Goal: Communication & Community: Answer question/provide support

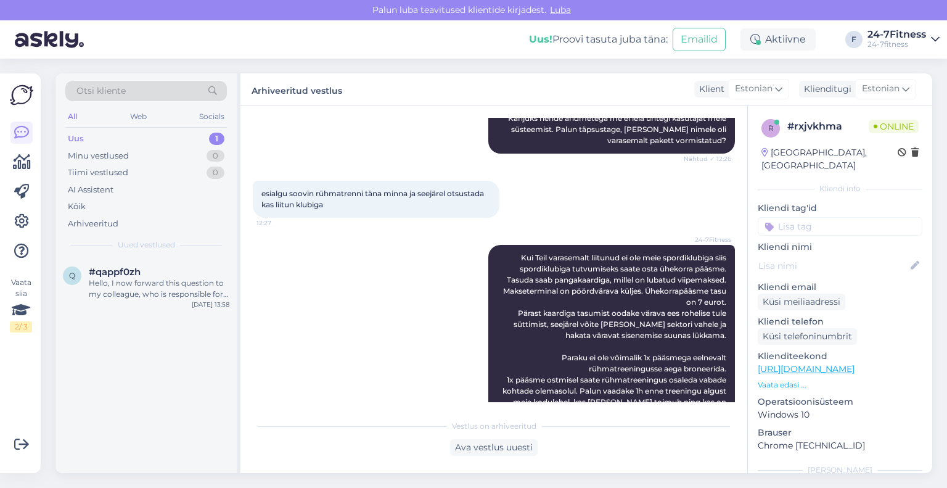
scroll to position [1019, 0]
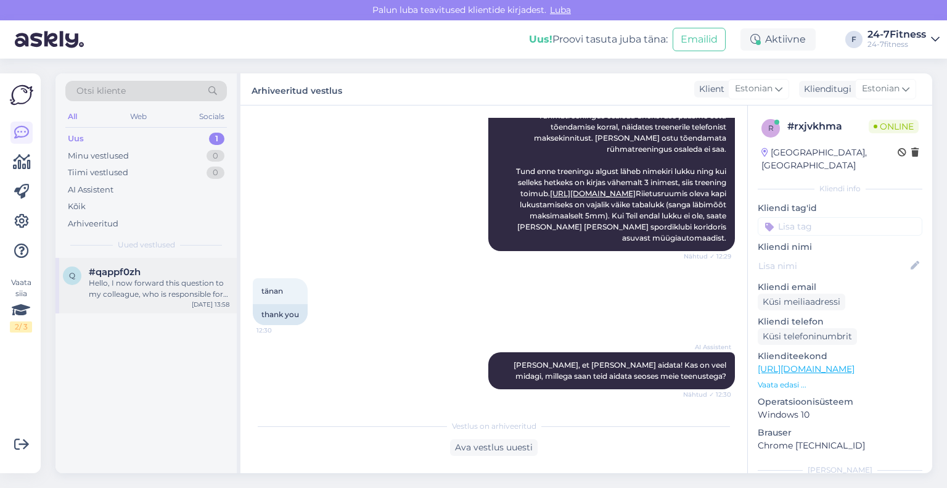
click at [155, 292] on div "Hello, I now forward this question to my colleague, who is responsible for this…" at bounding box center [159, 288] width 141 height 22
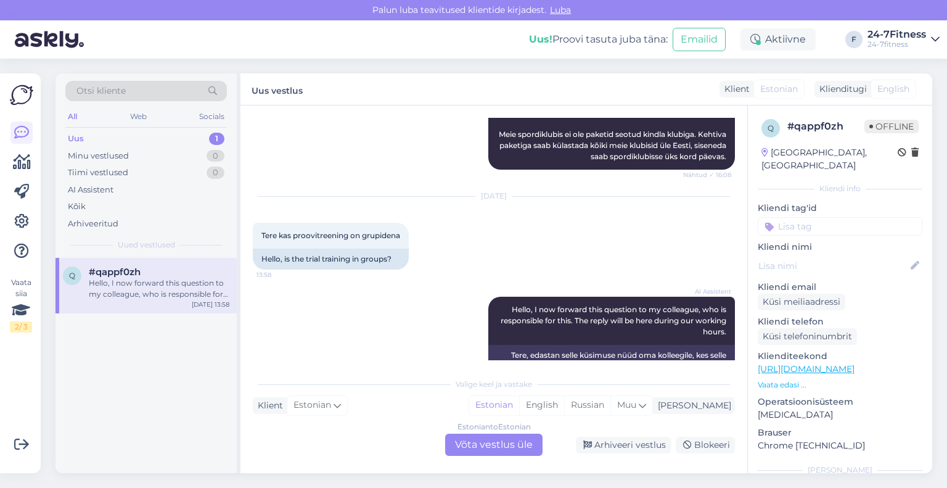
scroll to position [512, 0]
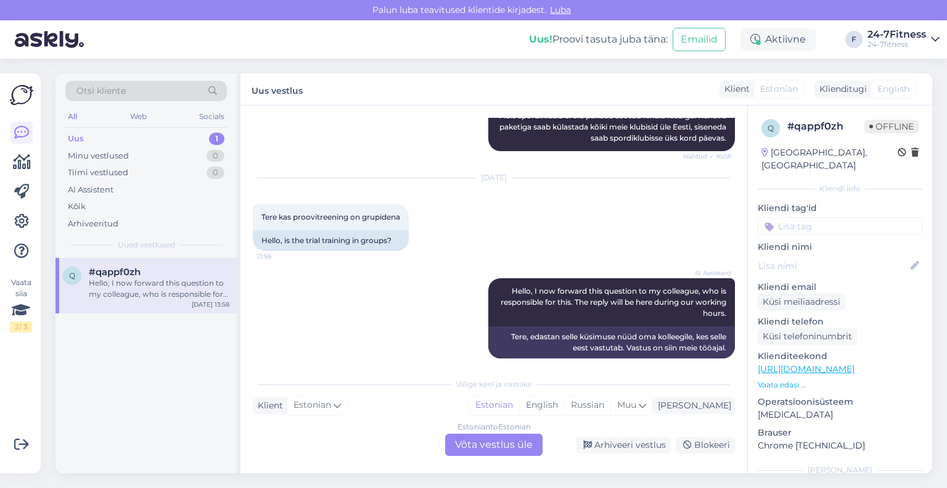
click at [506, 446] on div "Estonian to Estonian Võta vestlus üle" at bounding box center [493, 444] width 97 height 22
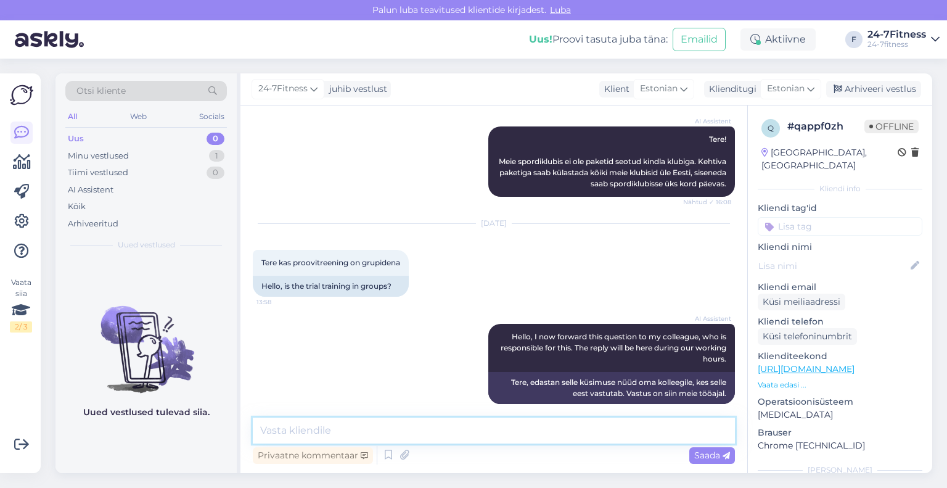
click at [517, 437] on textarea at bounding box center [494, 430] width 482 height 26
type textarea "Tere!"
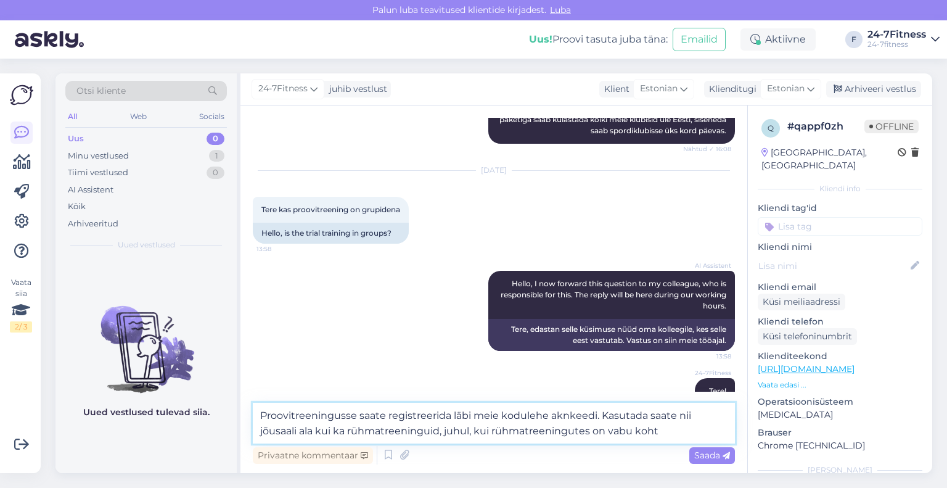
type textarea "Proovitreeningusse saate registreerida läbi meie kodulehe aknkeedi. Kasutada sa…"
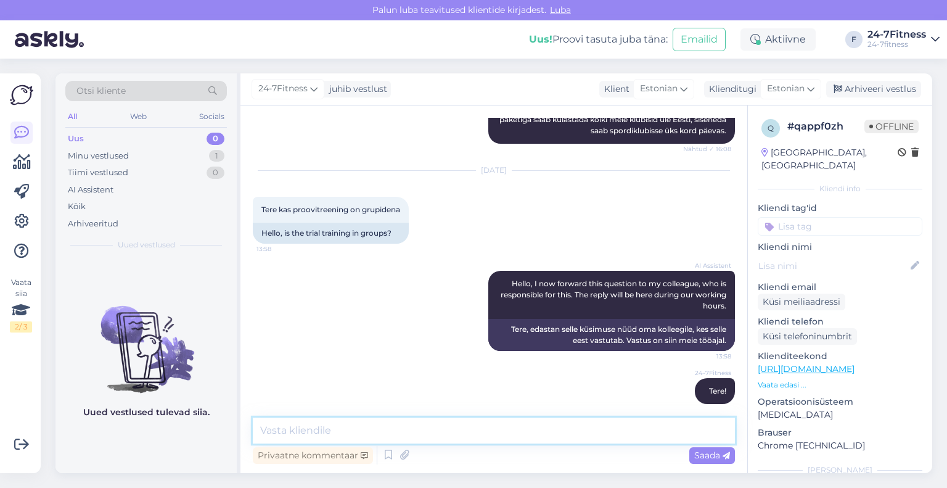
scroll to position [605, 0]
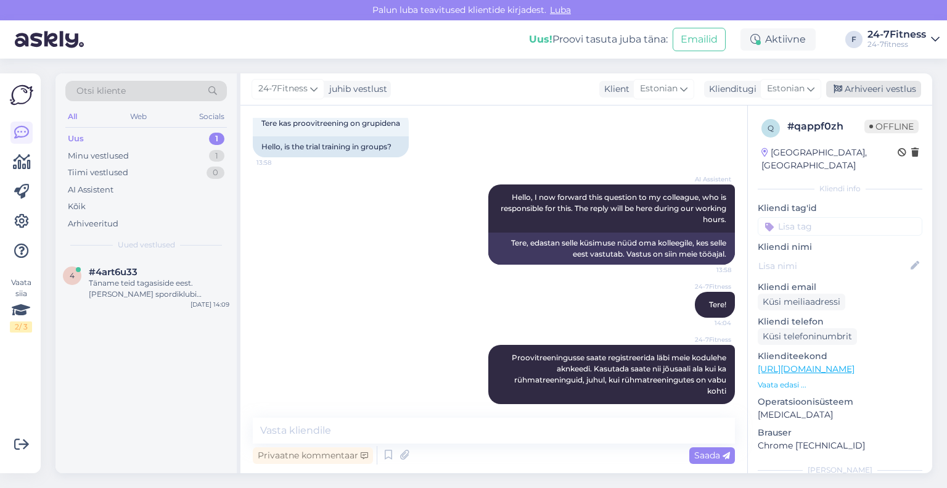
click at [896, 86] on div "Arhiveeri vestlus" at bounding box center [873, 89] width 95 height 17
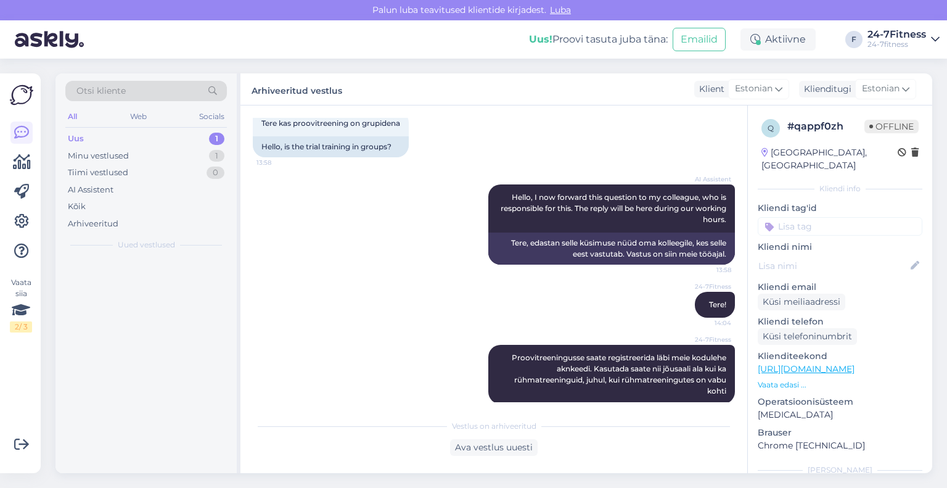
scroll to position [609, 0]
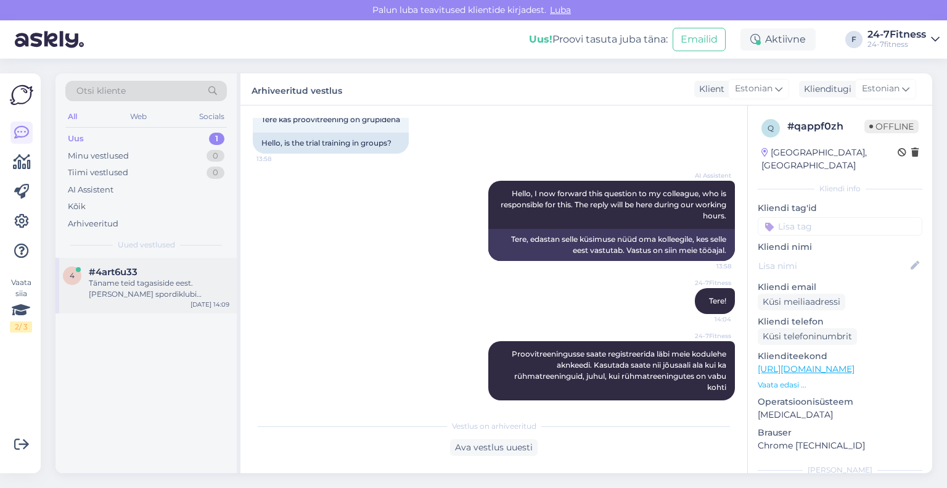
click at [91, 284] on div "Täname teid tagasiside eest. [PERSON_NAME] spordiklubi avamine oli [DATE]. Palu…" at bounding box center [159, 288] width 141 height 22
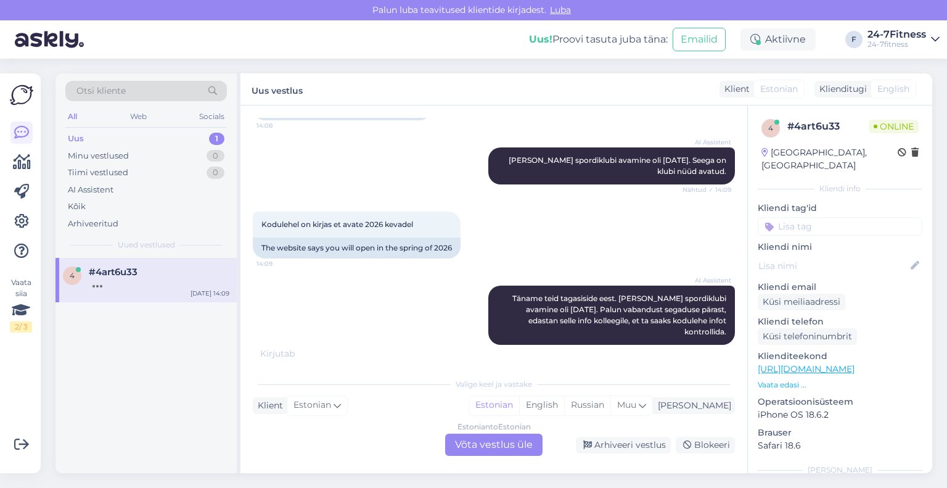
scroll to position [297, 0]
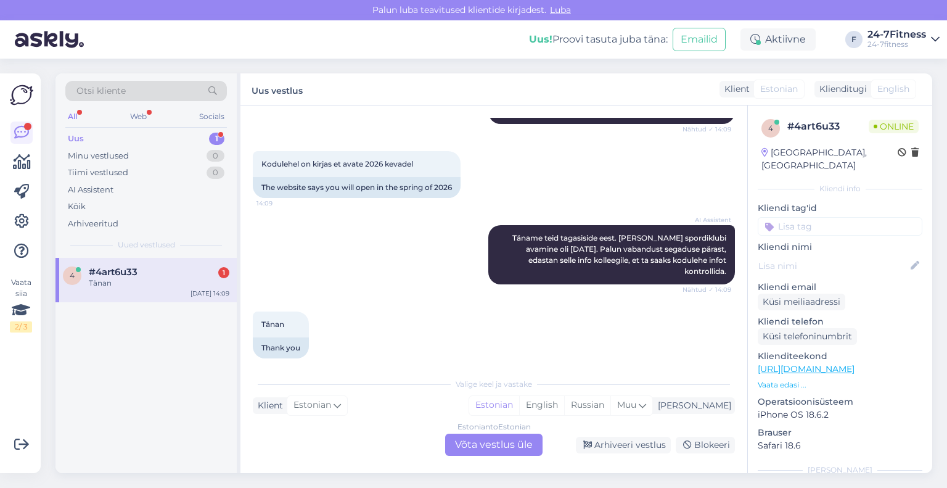
click at [471, 443] on div "Estonian to Estonian Võta vestlus üle" at bounding box center [493, 444] width 97 height 22
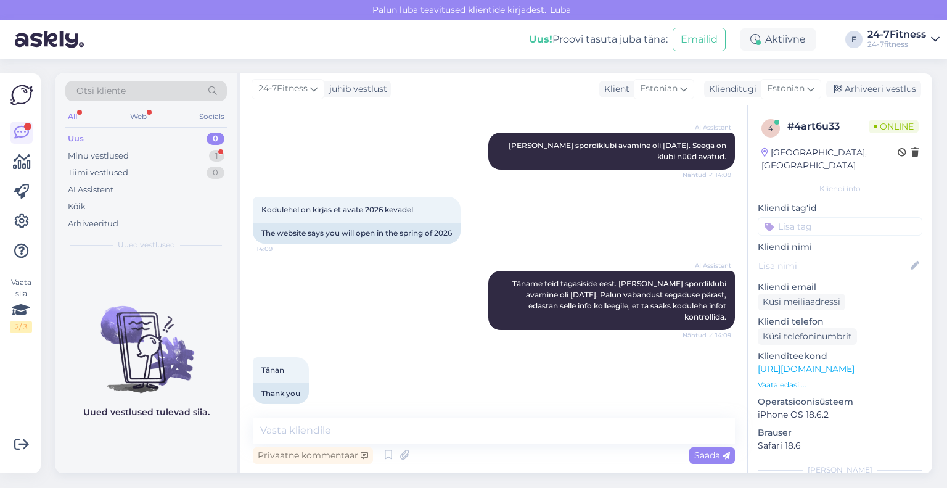
scroll to position [304, 0]
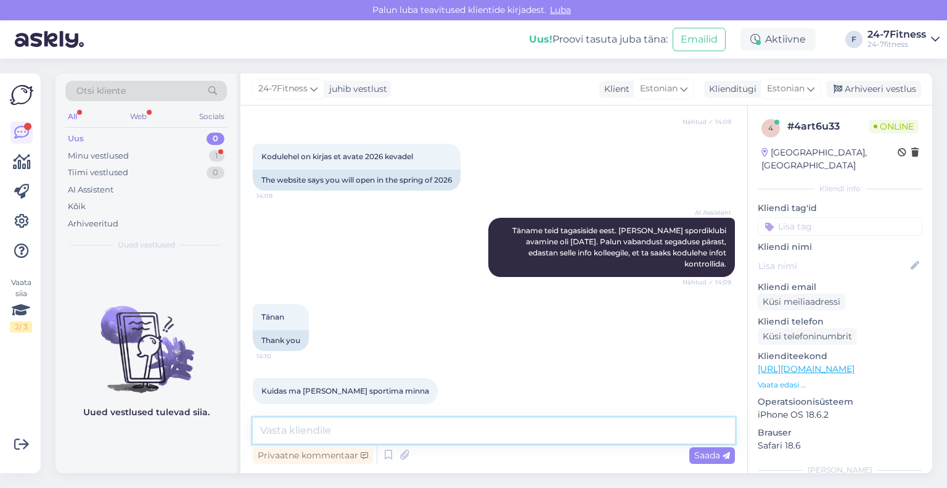
click at [447, 425] on textarea at bounding box center [494, 430] width 482 height 26
paste textarea "[PERSON_NAME] tn 2, [PERSON_NAME] Keskus"
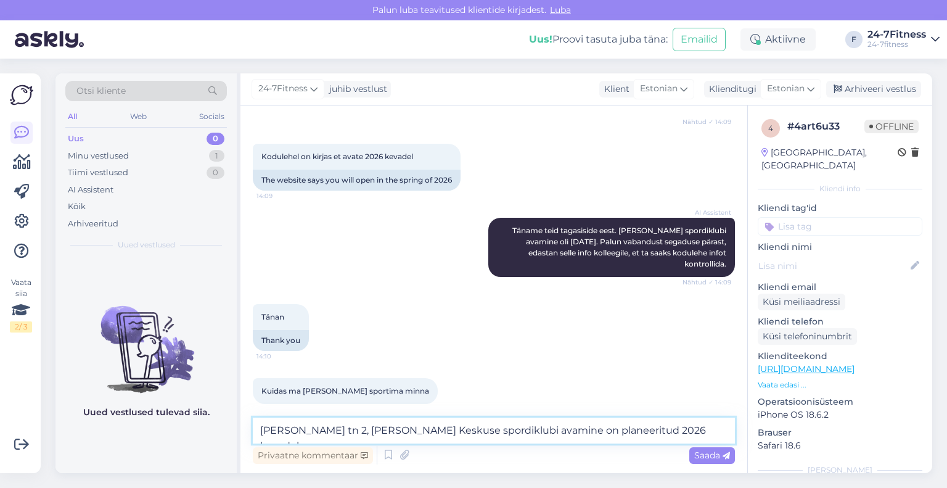
scroll to position [311, 0]
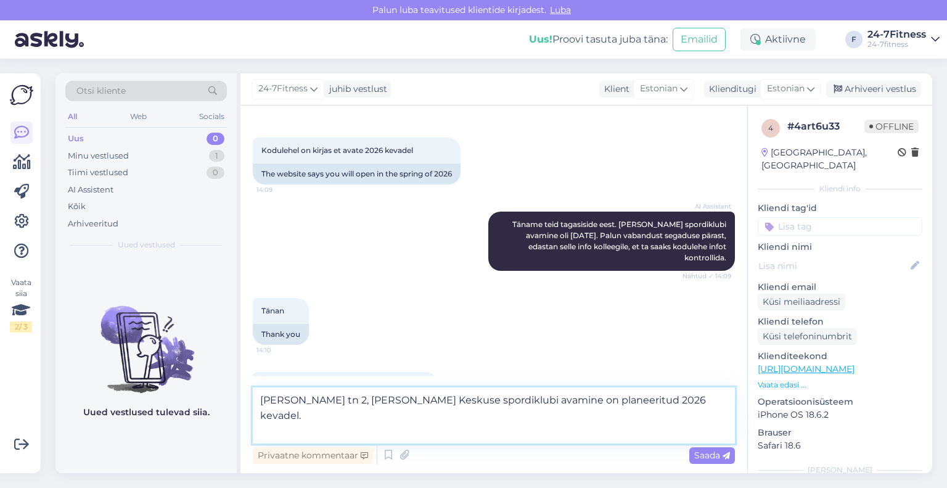
paste textarea "Spordiklubi külastamiseks saate osta paketi meie kodulehelt. Liitumiseks [PERSO…"
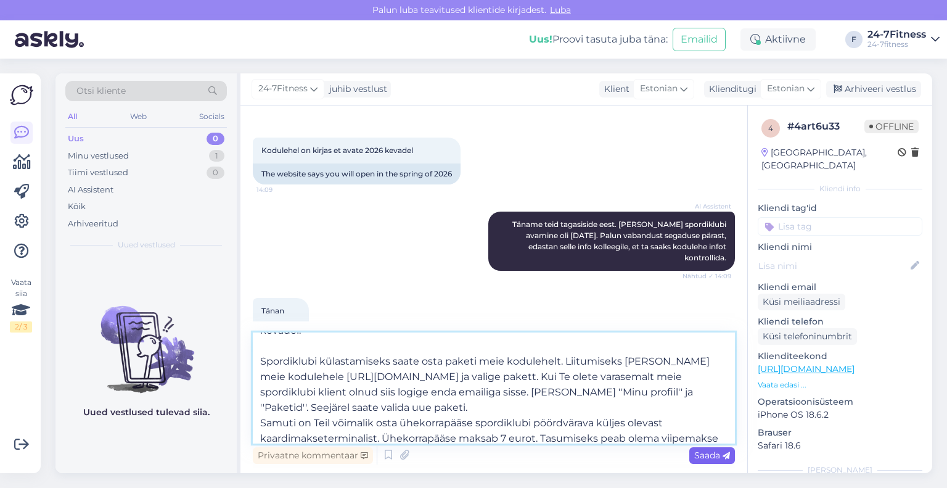
type textarea "[PERSON_NAME] tn 2, [PERSON_NAME] Keskuse spordiklubi avamine on planeeritud 20…"
click at [698, 454] on span "Saada" at bounding box center [712, 454] width 36 height 11
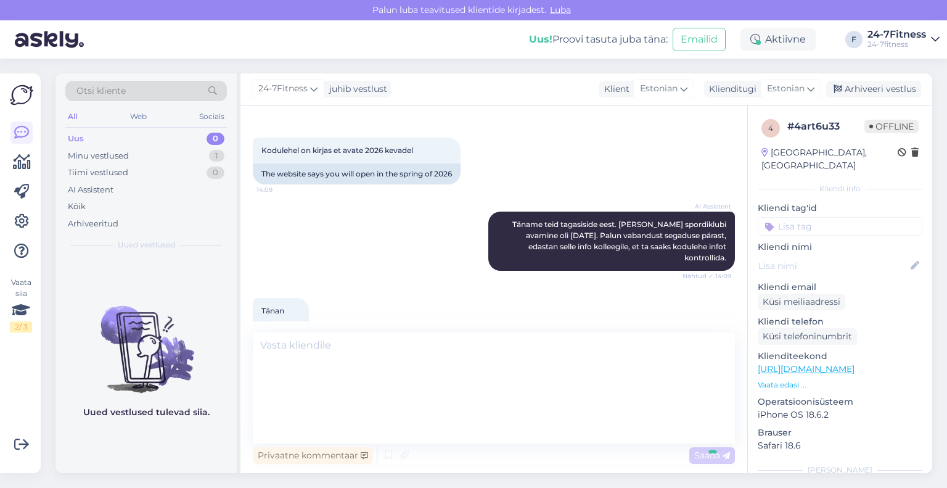
scroll to position [0, 0]
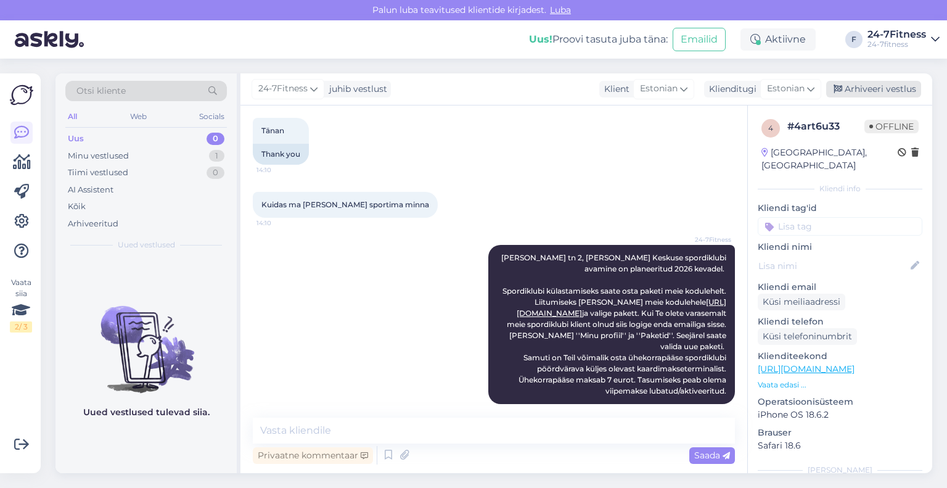
click at [855, 87] on div "Arhiveeri vestlus" at bounding box center [873, 89] width 95 height 17
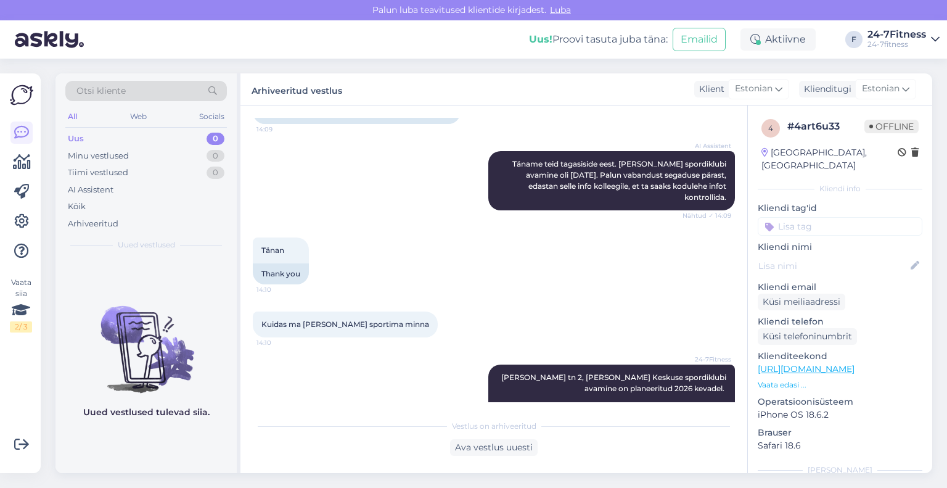
scroll to position [494, 0]
